Goal: Task Accomplishment & Management: Manage account settings

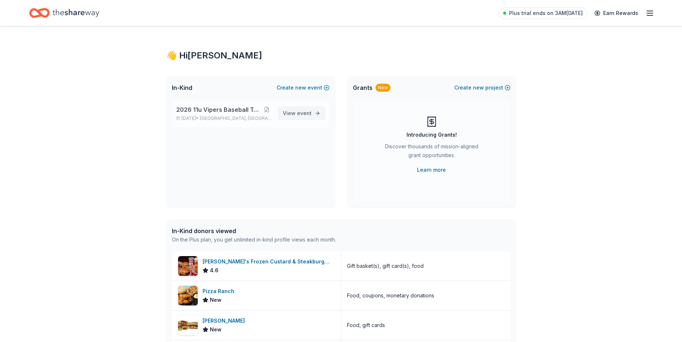
click at [303, 117] on span "View event" at bounding box center [297, 113] width 29 height 9
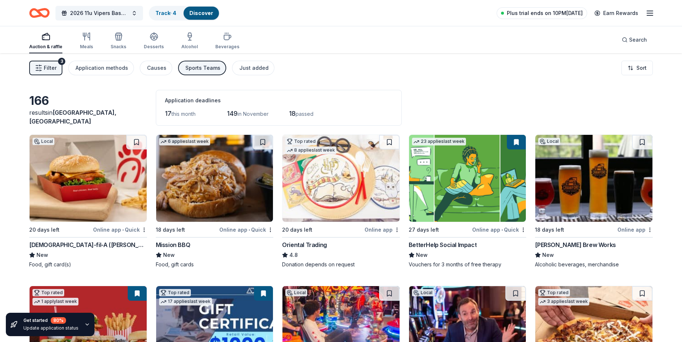
click at [564, 16] on span "Plus trial ends on 10PM[DATE]" at bounding box center [545, 13] width 76 height 9
click at [564, 12] on span "Plus trial ends on 10PM[DATE]" at bounding box center [545, 13] width 76 height 9
click at [520, 9] on span "Plus trial ends on 10PM[DATE]" at bounding box center [545, 13] width 76 height 9
click at [651, 15] on icon "button" at bounding box center [650, 13] width 9 height 9
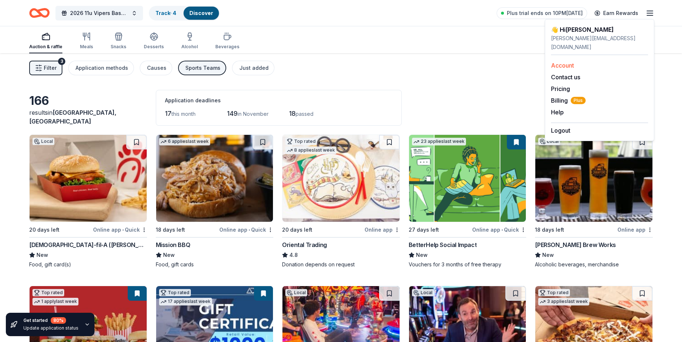
click at [559, 62] on link "Account" at bounding box center [562, 65] width 23 height 7
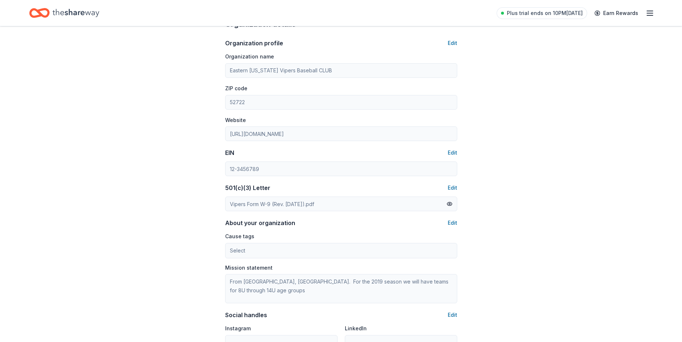
scroll to position [365, 0]
